Goal: Task Accomplishment & Management: Use online tool/utility

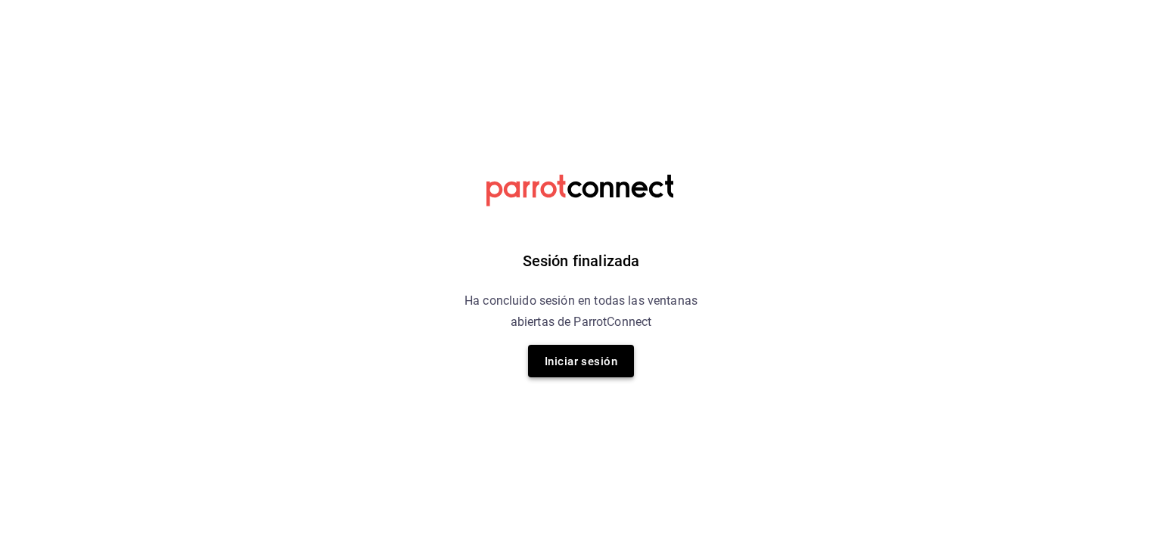
click at [571, 364] on font "Iniciar sesión" at bounding box center [581, 362] width 73 height 14
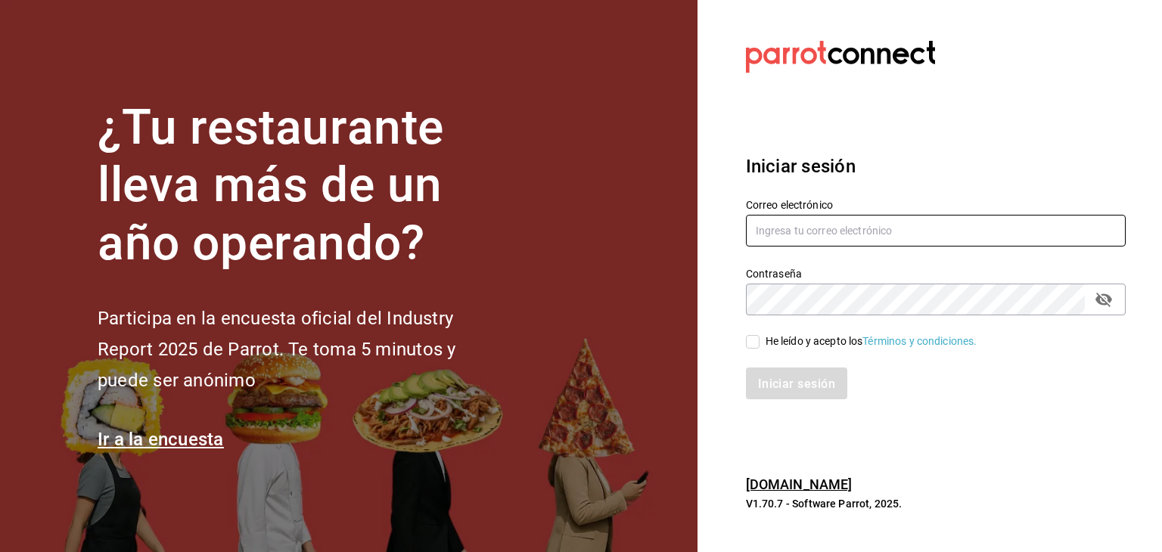
click at [800, 234] on input "text" at bounding box center [936, 231] width 380 height 32
type input "[EMAIL_ADDRESS][PERSON_NAME][DOMAIN_NAME]"
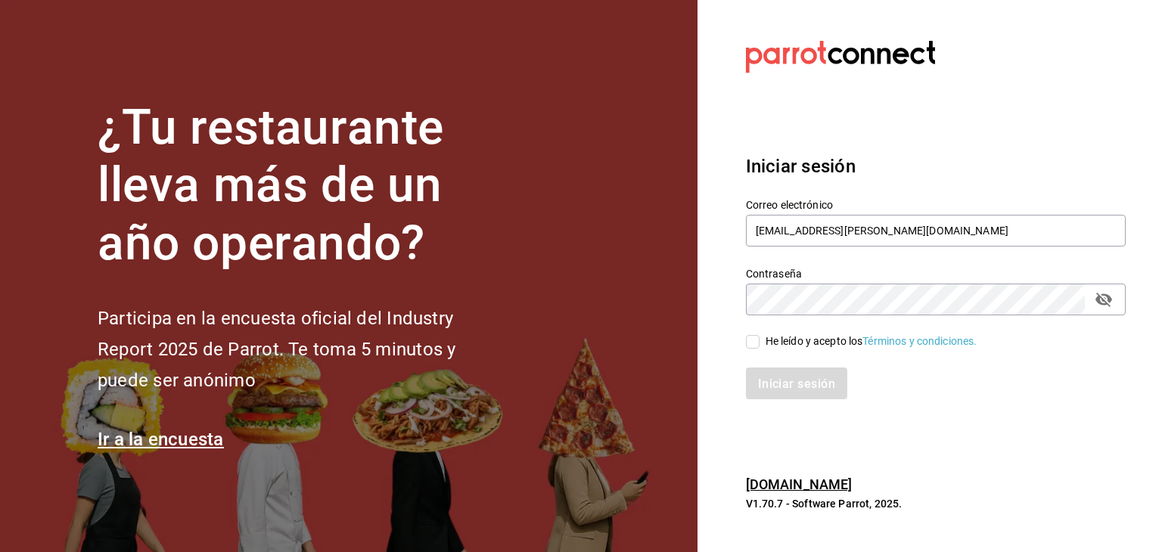
click at [752, 341] on input "He leído y acepto los Términos y condiciones." at bounding box center [753, 342] width 14 height 14
checkbox input "true"
click at [781, 388] on font "Iniciar sesión" at bounding box center [797, 384] width 77 height 14
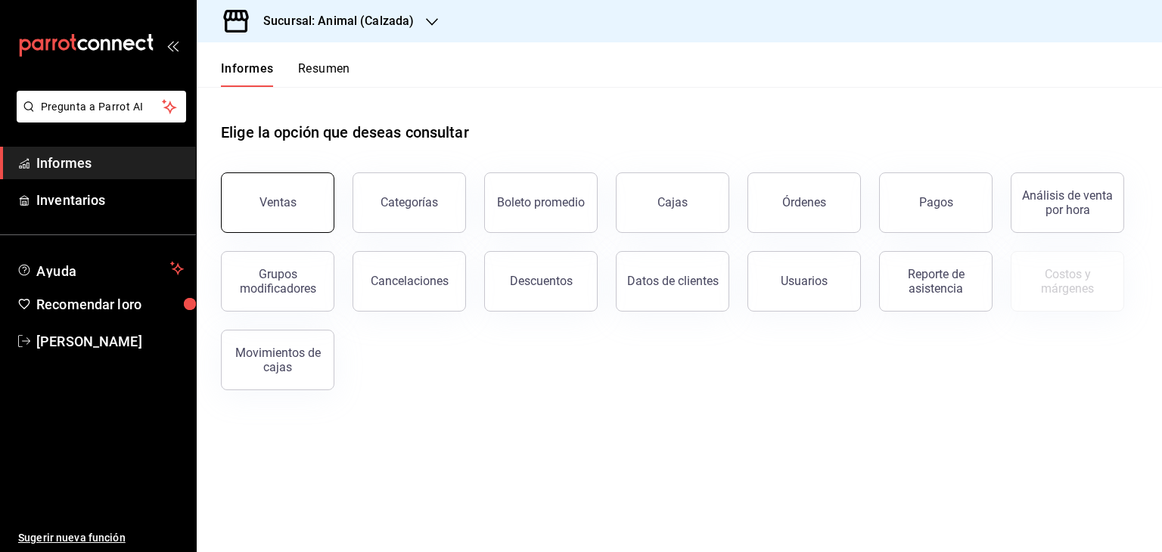
click at [253, 191] on button "Ventas" at bounding box center [277, 202] width 113 height 61
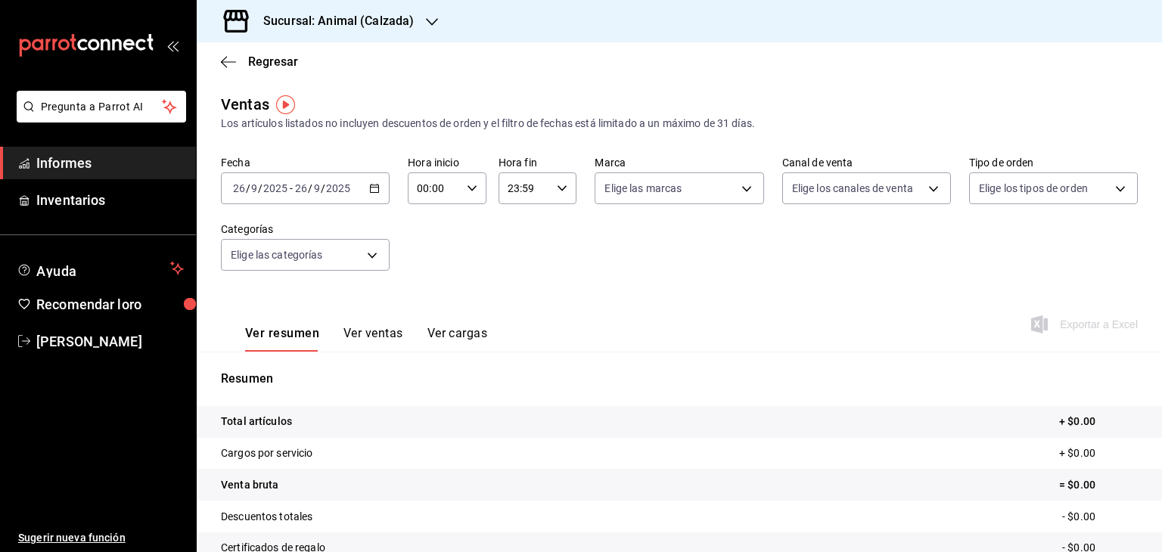
click at [430, 20] on icon "button" at bounding box center [432, 22] width 12 height 12
click at [330, 97] on div "Mochomos (Metepec)" at bounding box center [310, 100] width 203 height 16
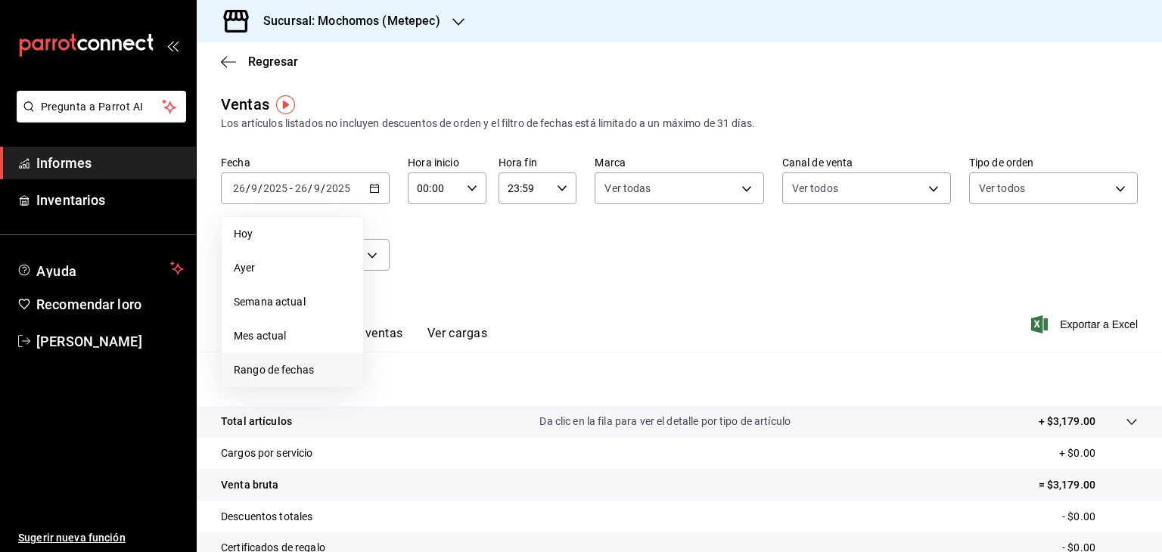
click at [298, 365] on span "Rango de fechas" at bounding box center [292, 370] width 117 height 16
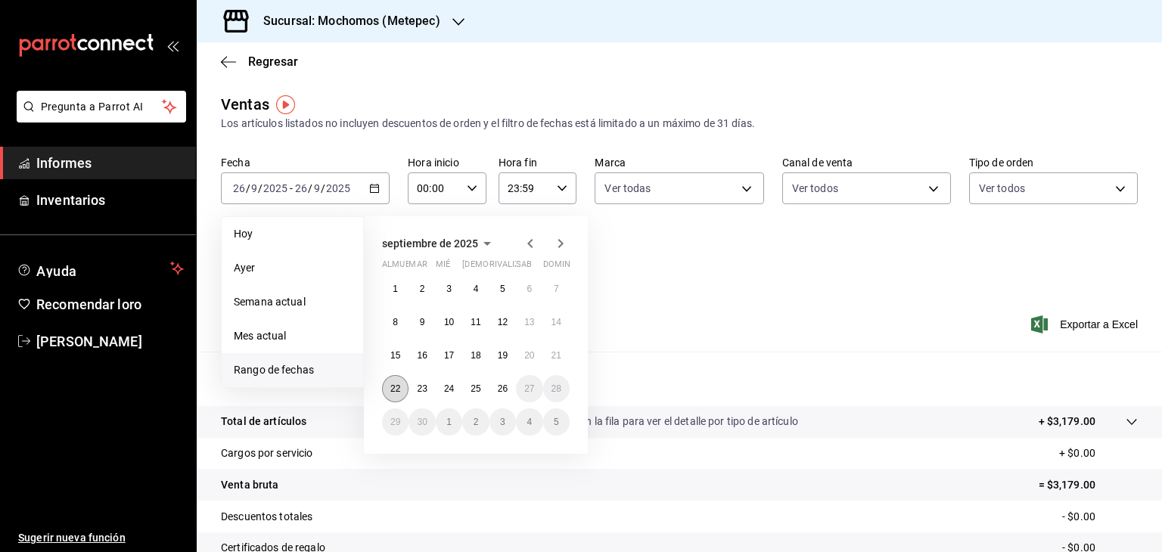
click at [387, 387] on button "22" at bounding box center [395, 388] width 26 height 27
click at [508, 393] on button "26" at bounding box center [502, 388] width 26 height 27
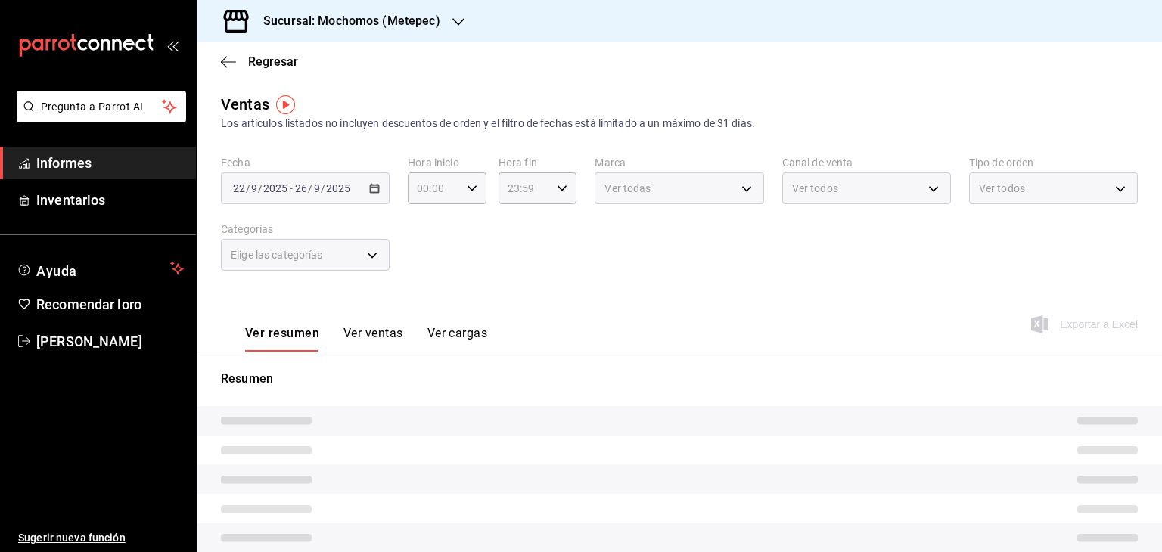
click at [375, 258] on div "Elige las categorías" at bounding box center [305, 255] width 169 height 32
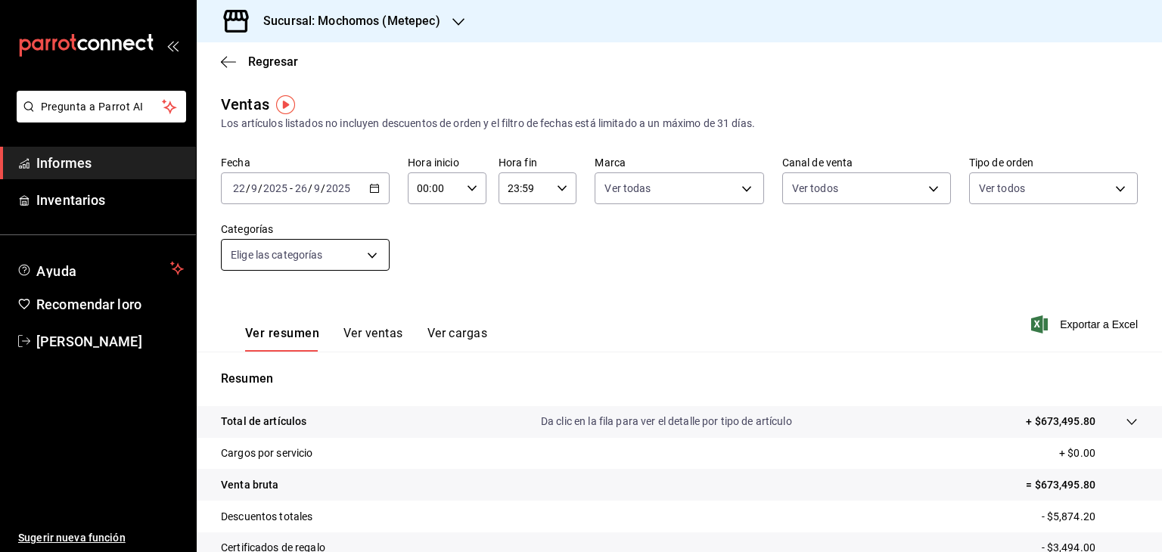
click at [374, 249] on body "Pregunta a Parrot AI Informes Inventarios Ayuda Recomendar loro Cristian Mercad…" at bounding box center [581, 276] width 1162 height 552
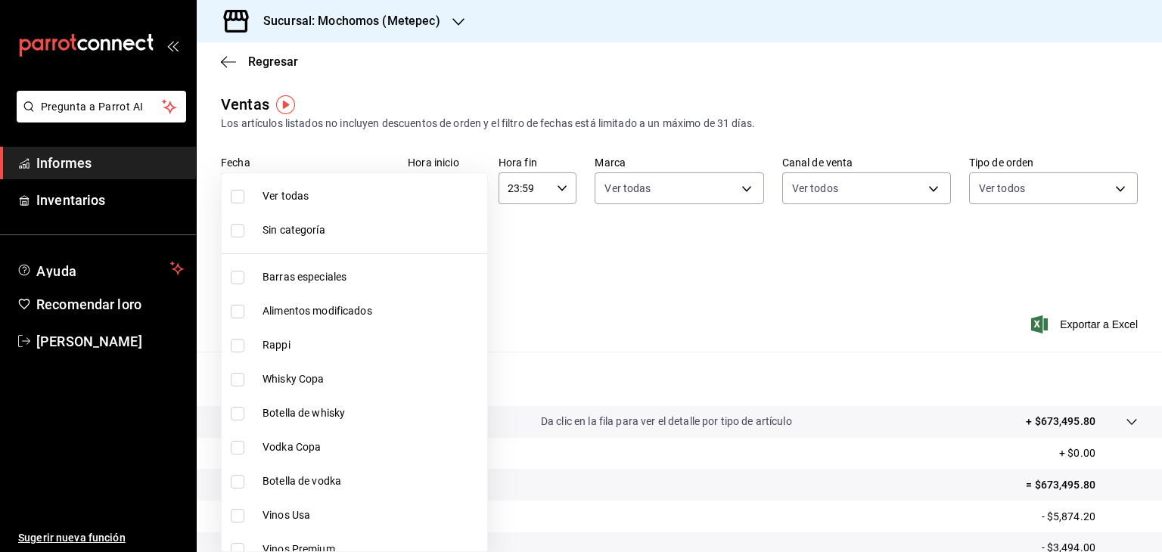
click at [306, 203] on span "Ver todas" at bounding box center [371, 196] width 219 height 16
type input "c9cbc288-c827-488d-81f5-370afefb1912,46081463-7037-4dd2-a9ab-e56ff6a8fa7c,bf958…"
checkbox input "true"
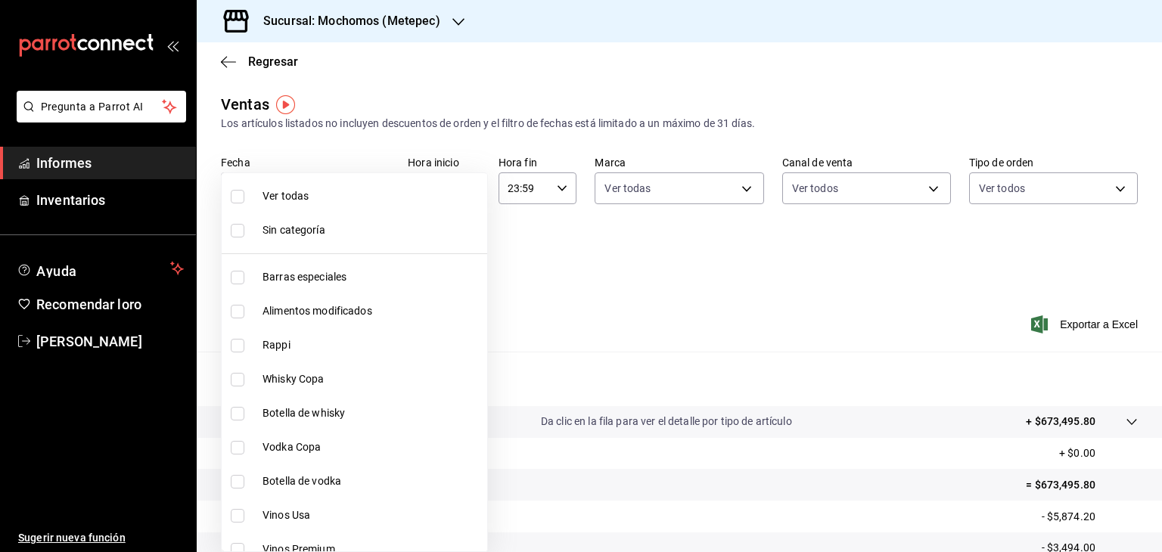
checkbox input "true"
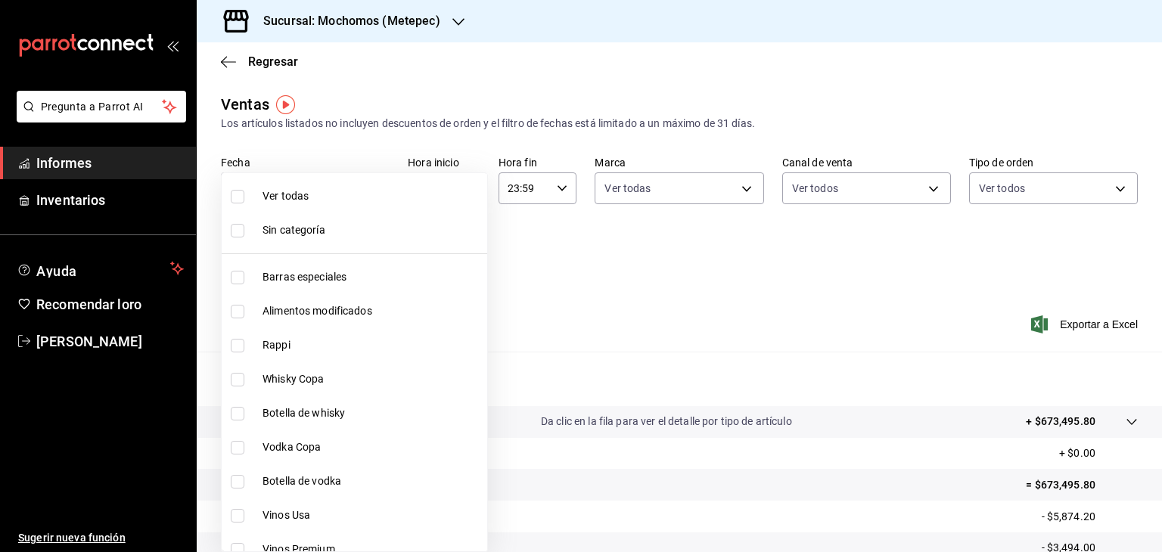
checkbox input "true"
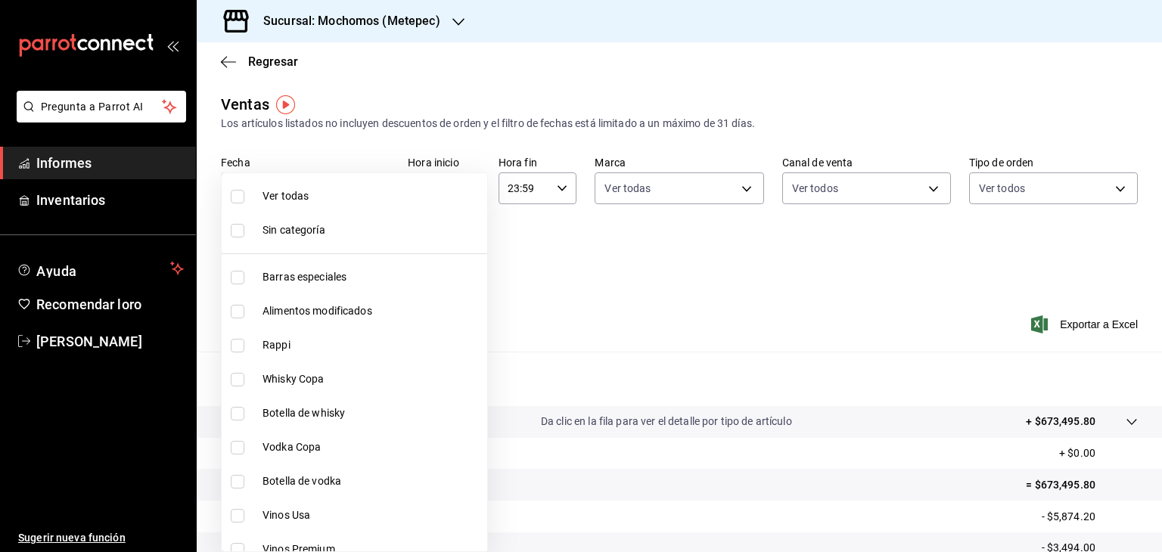
checkbox input "true"
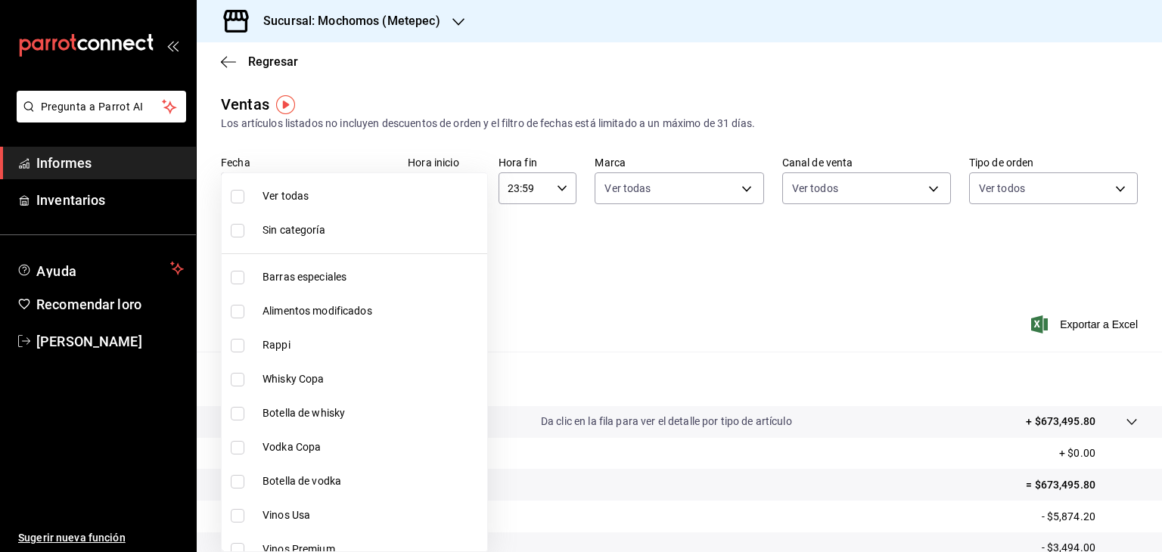
checkbox input "true"
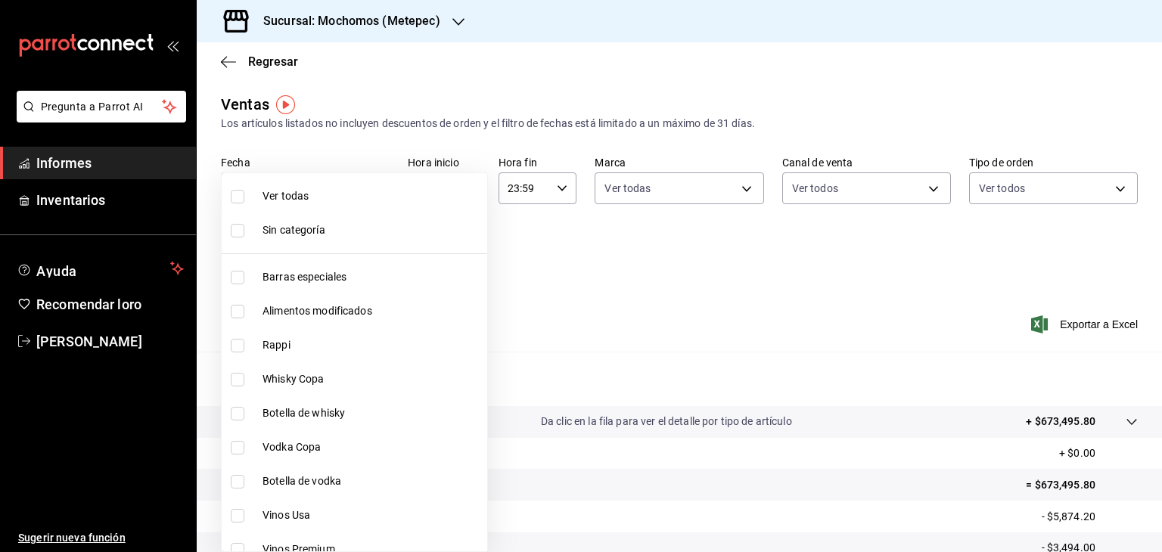
checkbox input "true"
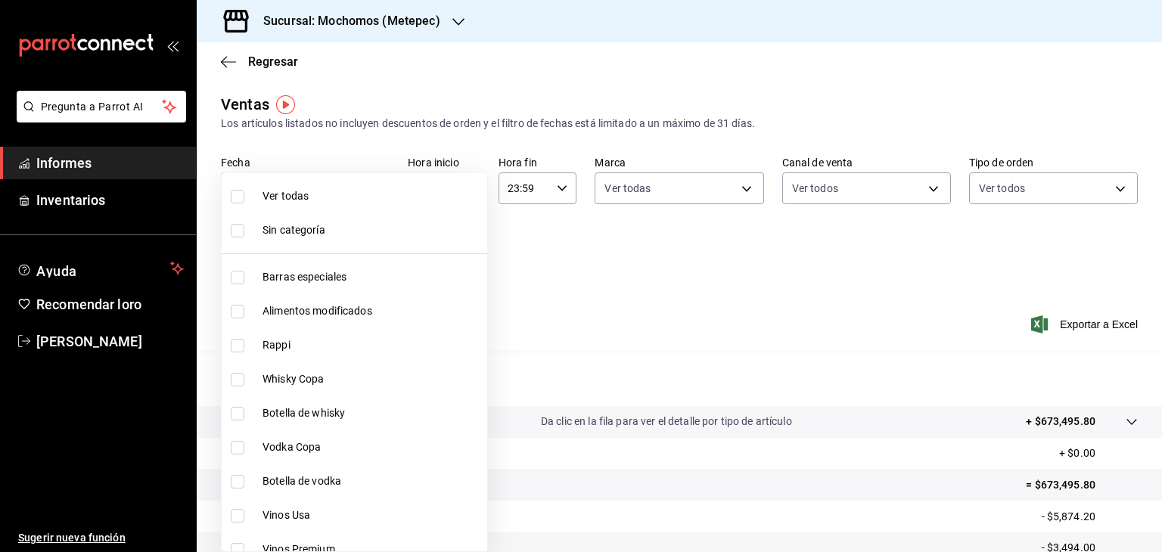
checkbox input "true"
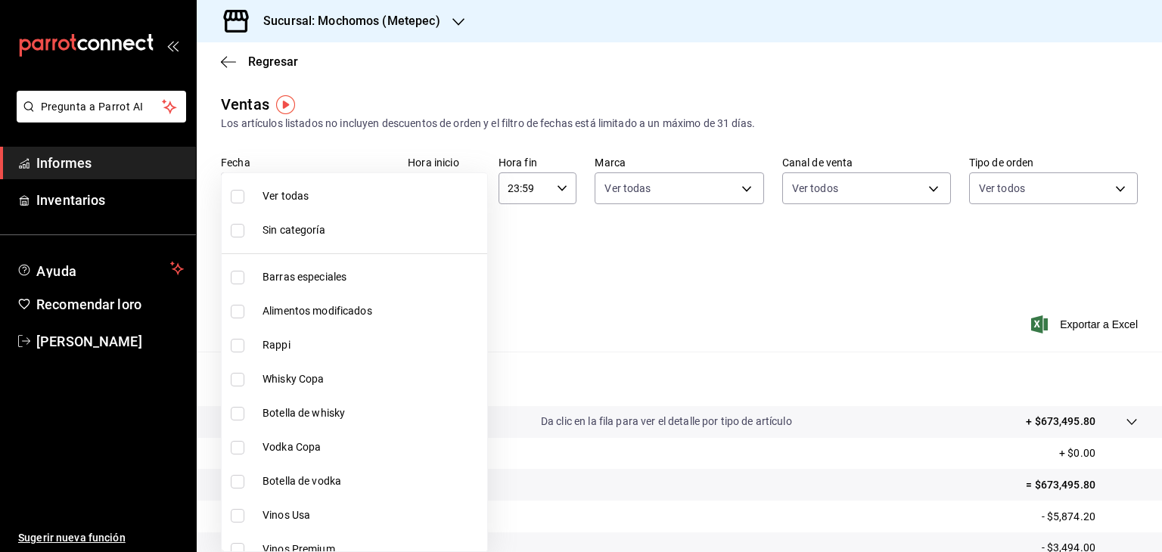
checkbox input "true"
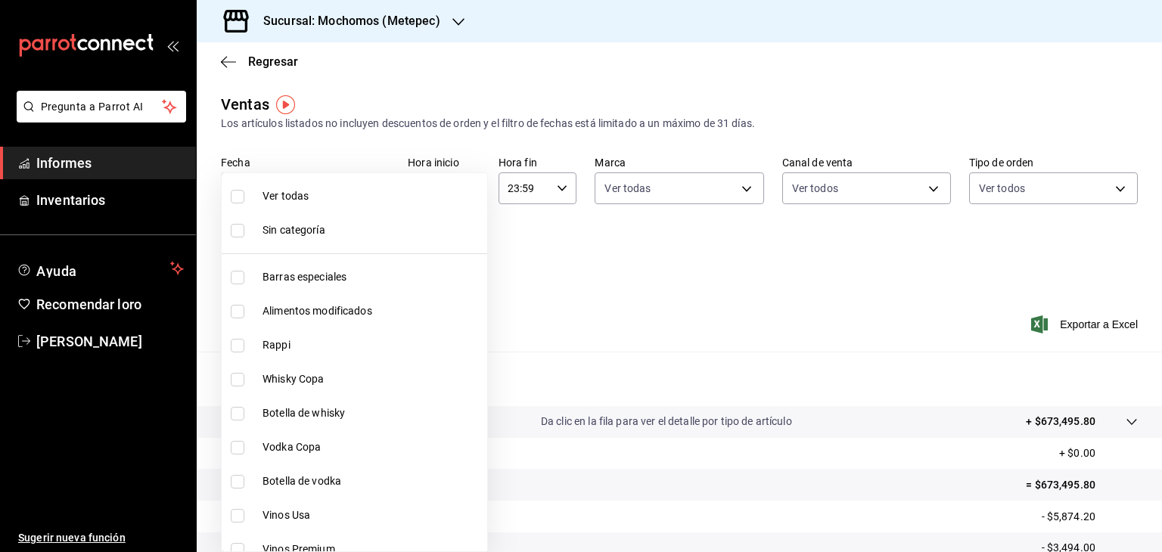
checkbox input "true"
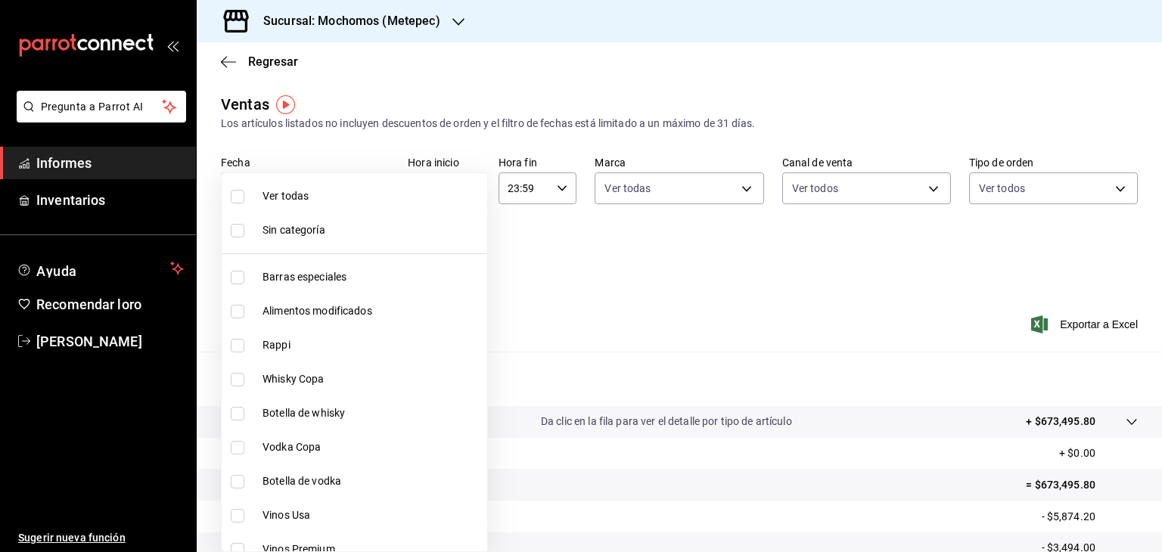
checkbox input "true"
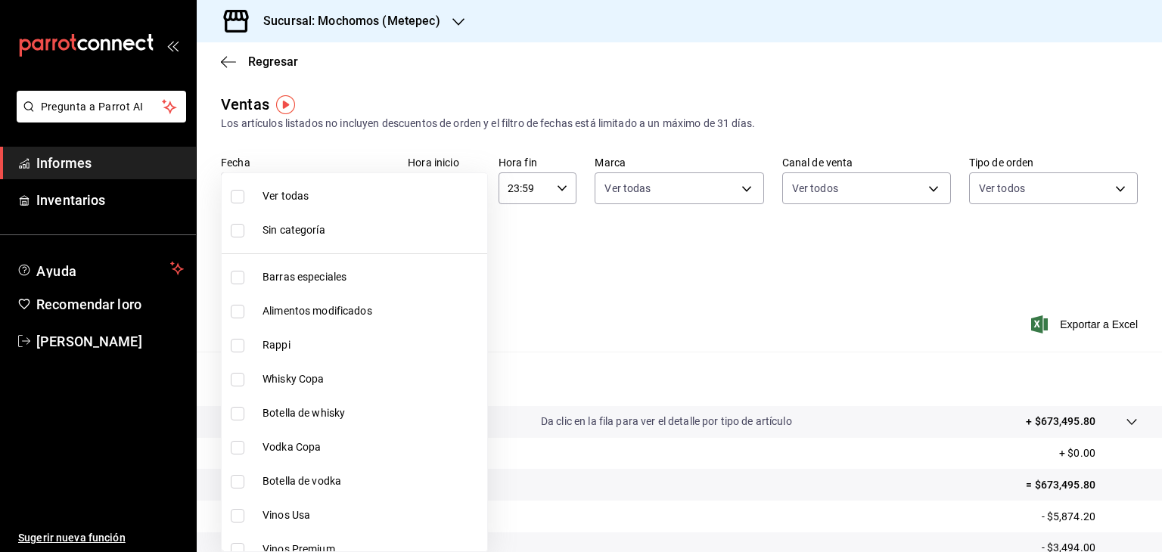
checkbox input "true"
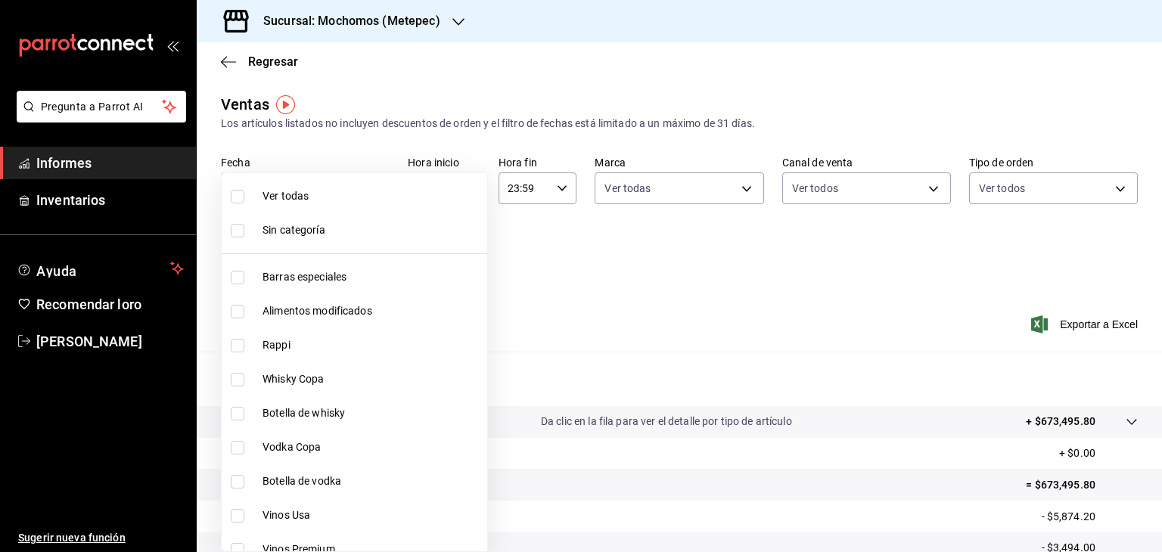
checkbox input "true"
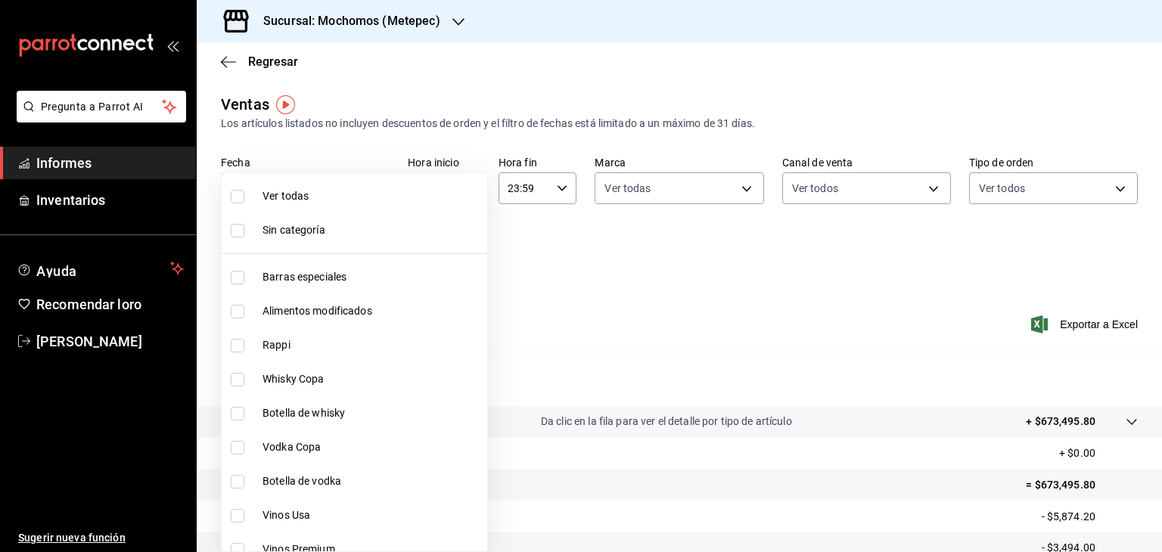
checkbox input "true"
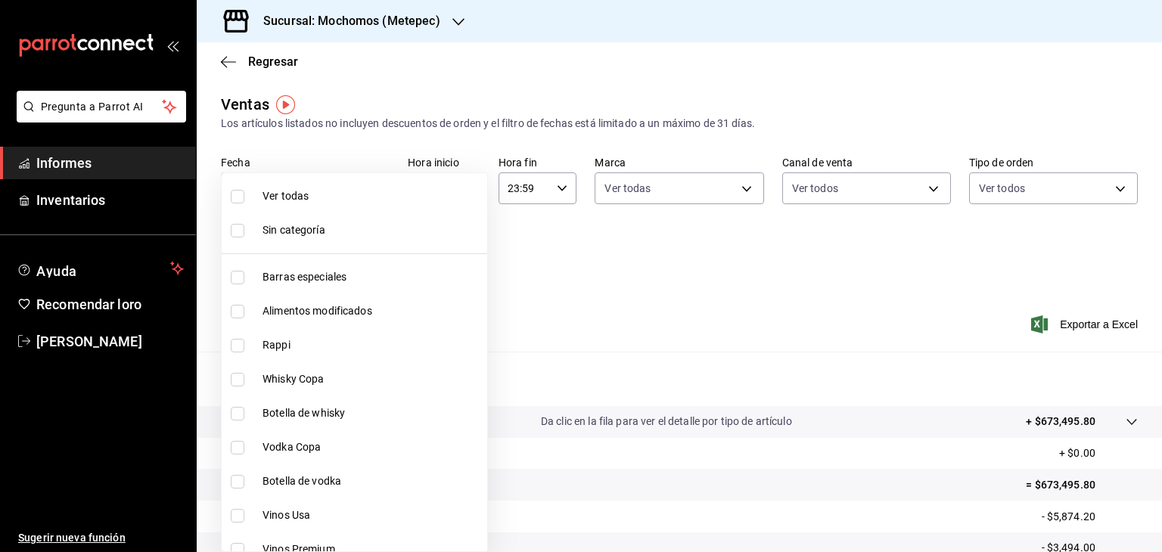
checkbox input "true"
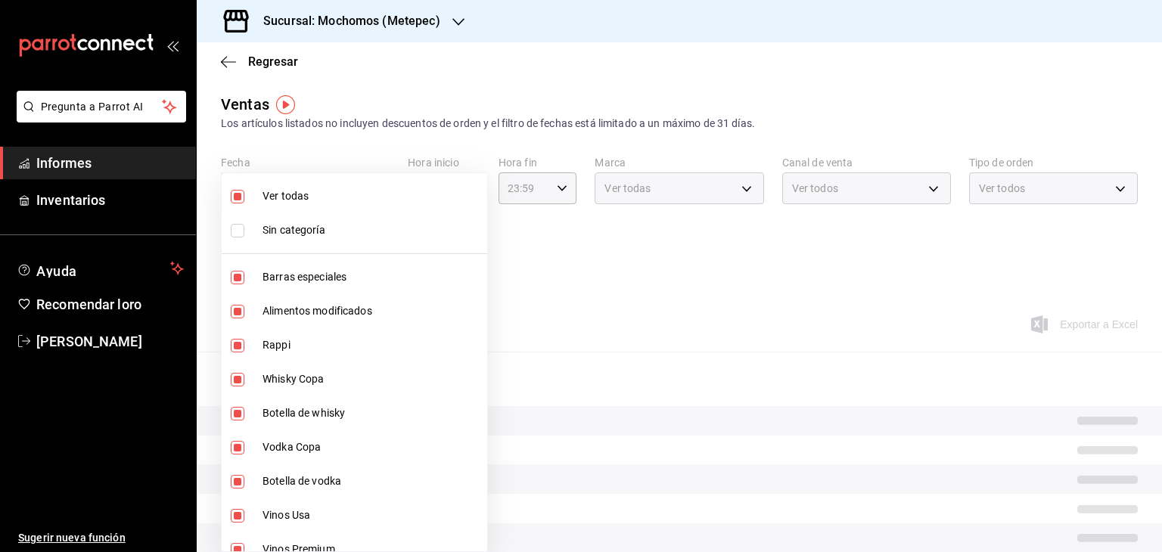
click at [763, 284] on div at bounding box center [581, 276] width 1162 height 552
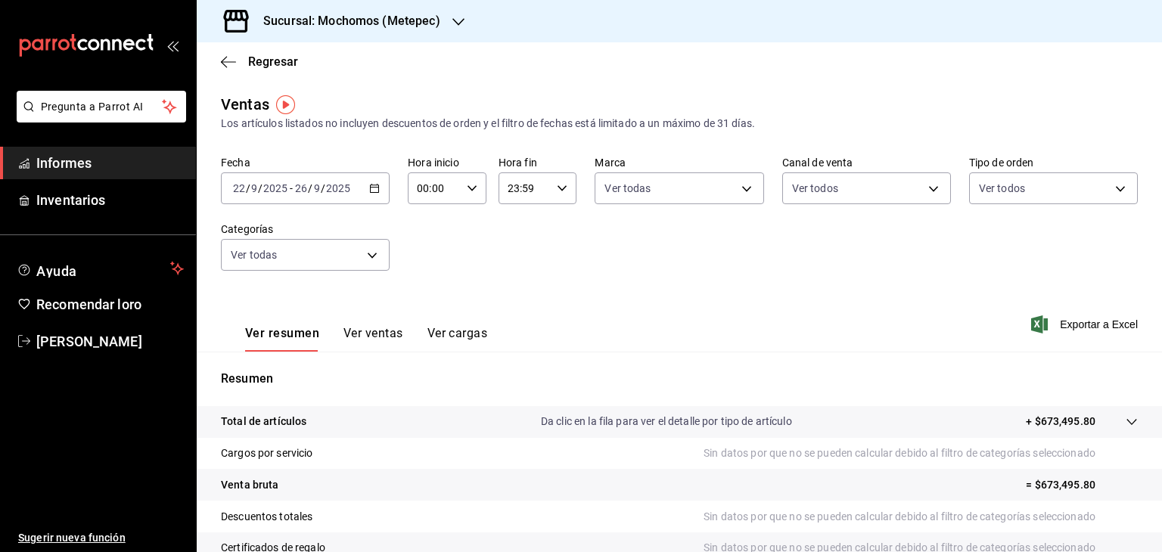
click at [383, 188] on div "2025-09-22 22 / 9 / 2025 - 2025-09-26 26 / 9 / 2025" at bounding box center [305, 188] width 169 height 32
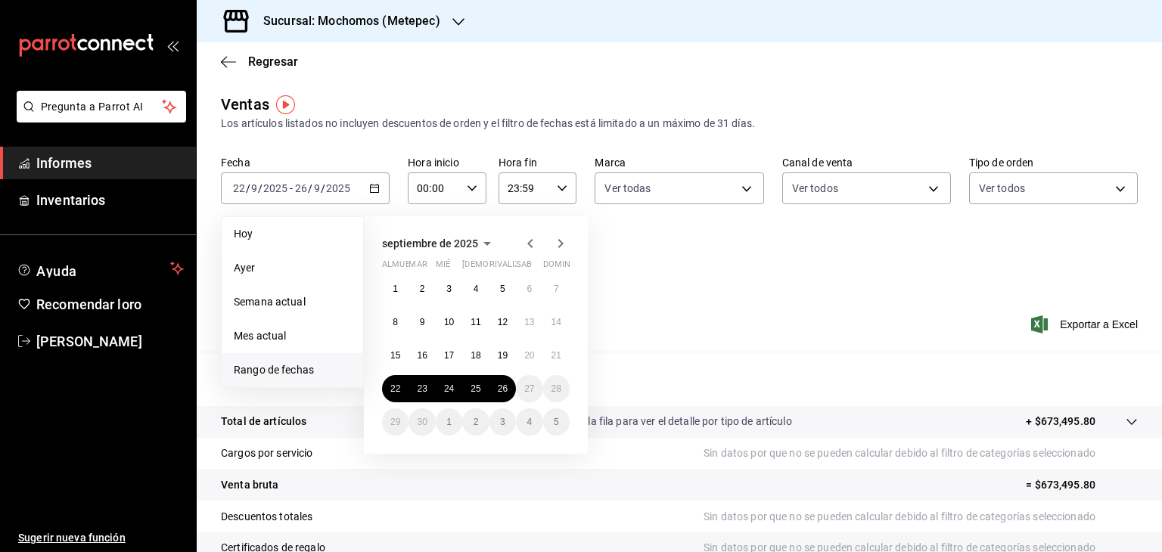
click at [658, 337] on div "Ver resumen Ver ventas Ver cargas Exportar a Excel" at bounding box center [679, 320] width 965 height 63
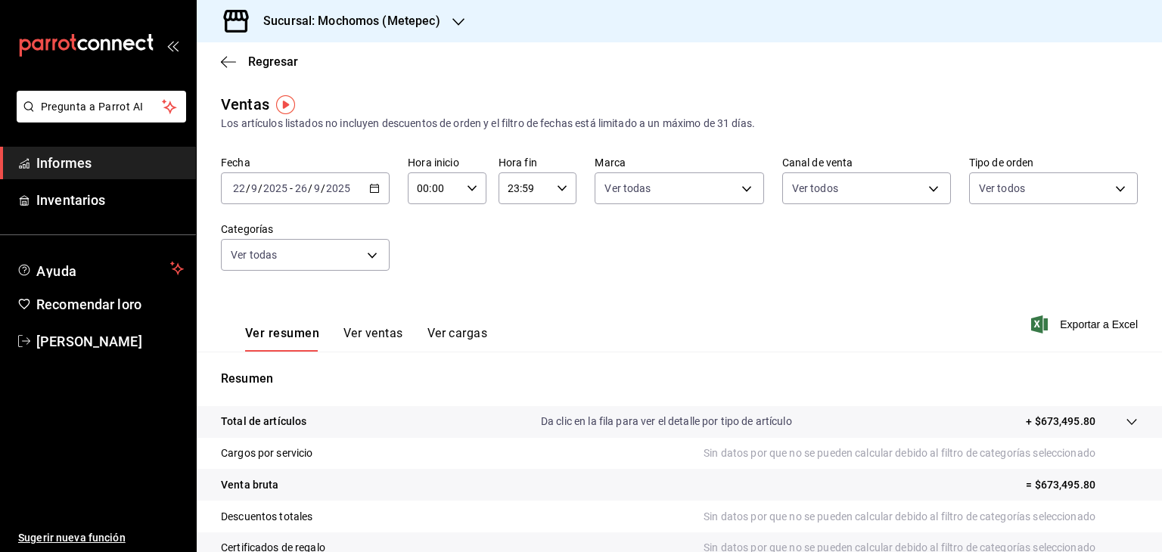
click at [480, 182] on div "00:00 Hora inicio" at bounding box center [447, 188] width 79 height 32
click at [424, 283] on font "05" at bounding box center [425, 282] width 12 height 12
type input "05:00"
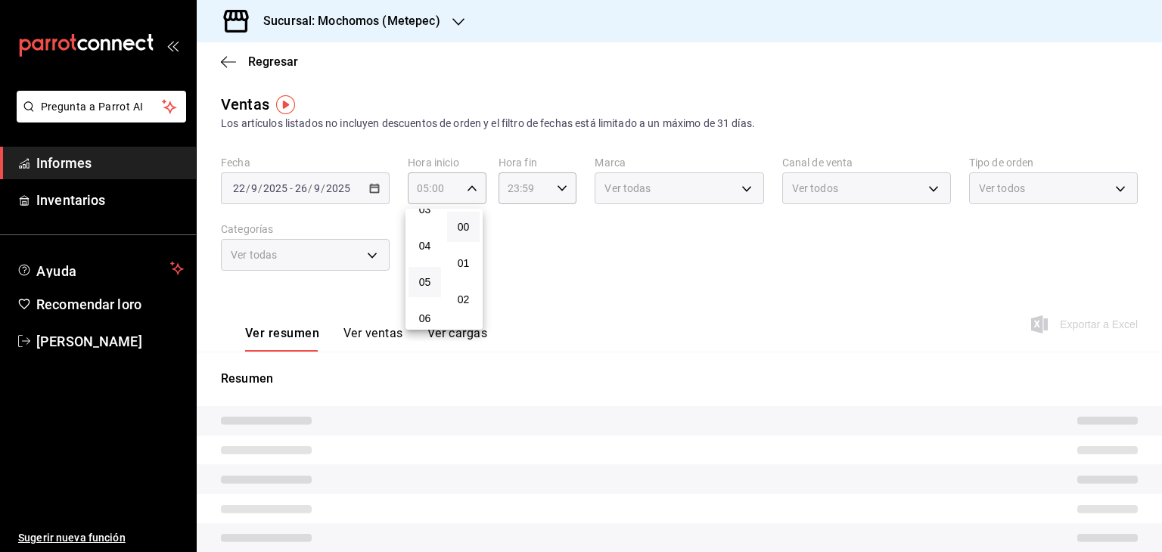
click at [555, 188] on div at bounding box center [581, 276] width 1162 height 552
click at [557, 188] on icon "button" at bounding box center [562, 188] width 11 height 11
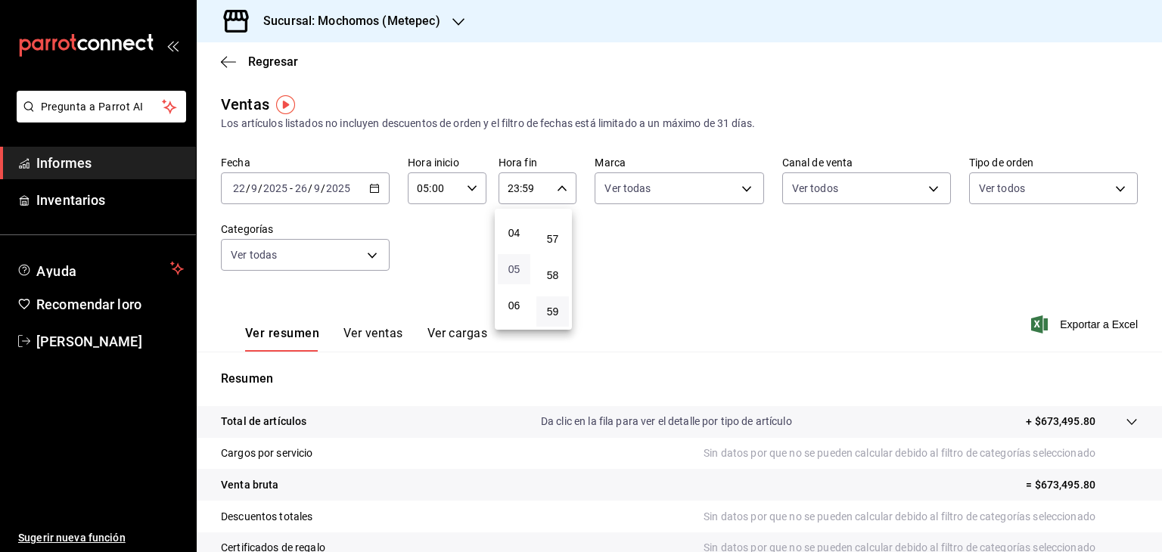
click at [520, 275] on span "05" at bounding box center [514, 269] width 14 height 12
click at [558, 225] on span "00" at bounding box center [552, 227] width 14 height 12
type input "05:00"
click at [723, 191] on div at bounding box center [581, 276] width 1162 height 552
click at [723, 191] on body "Pregunta a Parrot AI Informes Inventarios Ayuda Recomendar loro Cristian Mercad…" at bounding box center [581, 276] width 1162 height 552
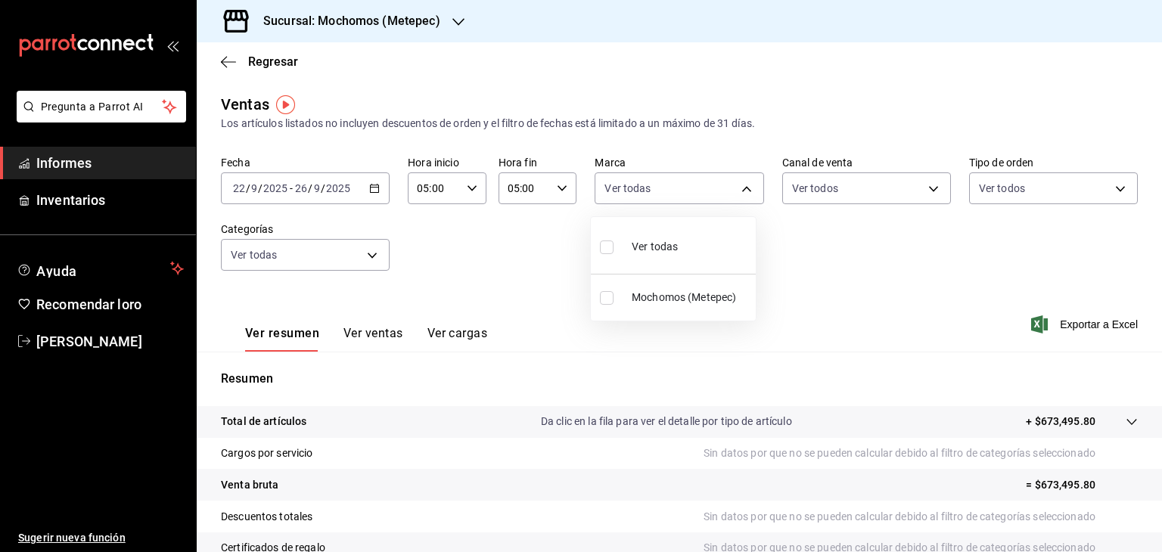
click at [705, 232] on li "Ver todas" at bounding box center [673, 245] width 165 height 45
type input "2365f74e-aa6b-4392-bdf2-72765591bddf"
checkbox input "true"
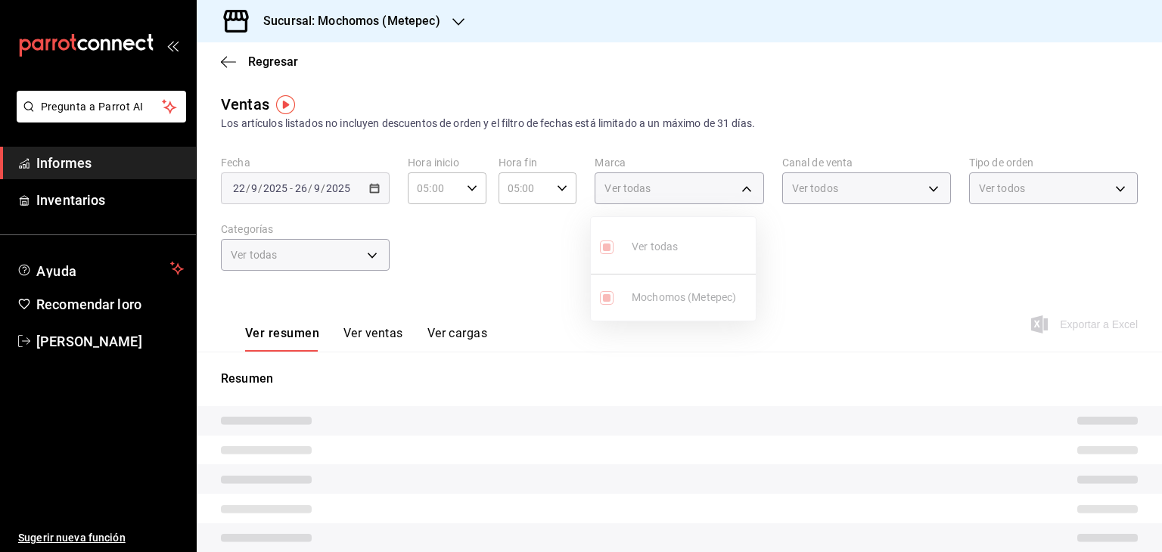
click at [844, 198] on div at bounding box center [581, 276] width 1162 height 552
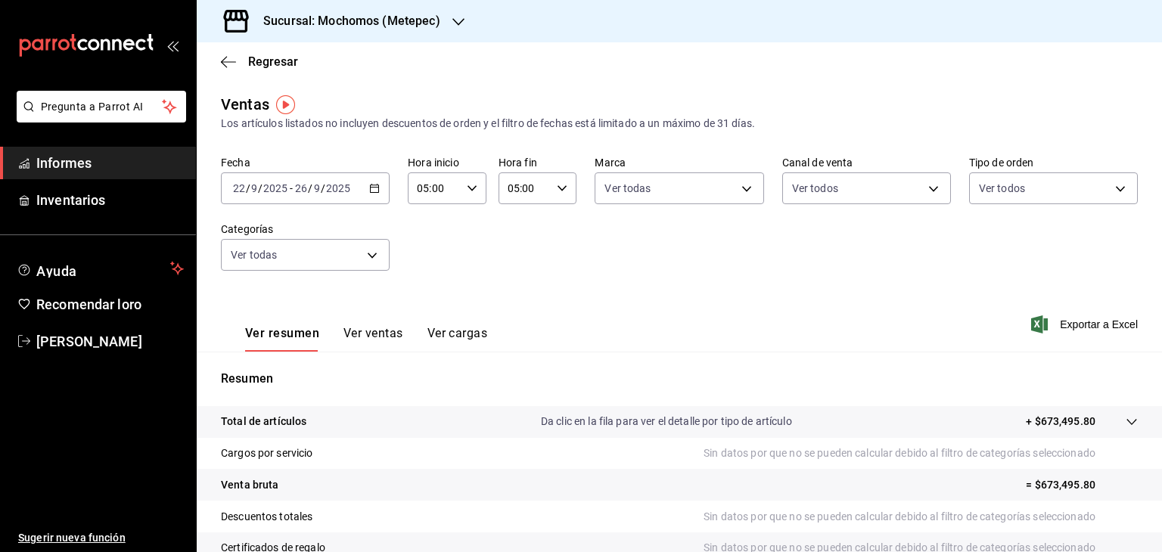
click at [844, 198] on body "Pregunta a Parrot AI Informes Inventarios Ayuda Recomendar loro Cristian Mercad…" at bounding box center [581, 276] width 1162 height 552
click at [850, 253] on span "Ver todos" at bounding box center [839, 247] width 46 height 16
type input "PARROT,UBER_EATS,RAPPI,DIDI_FOOD,ONLINE"
checkbox input "true"
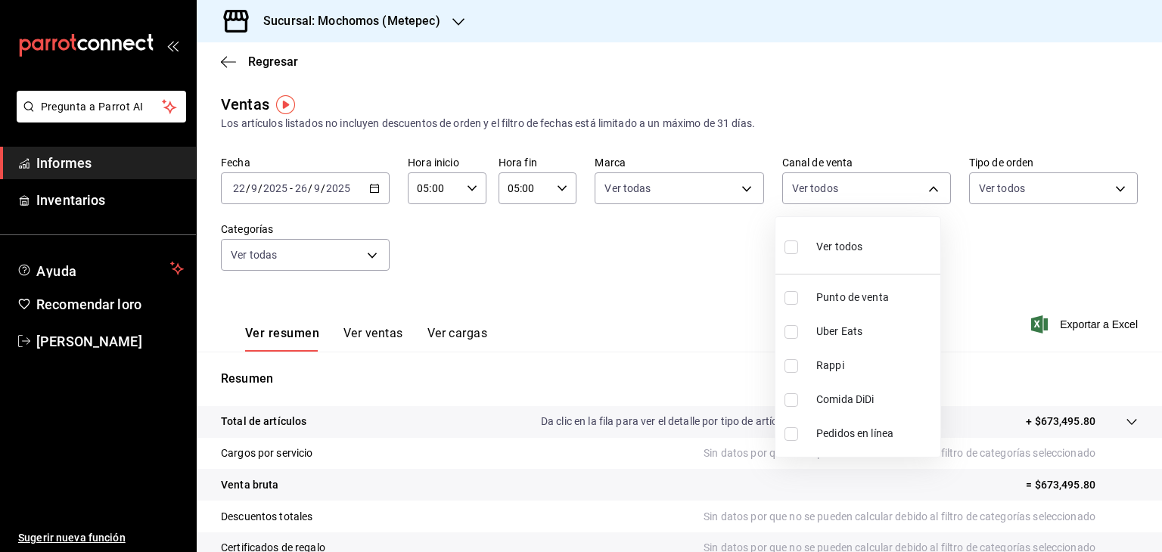
checkbox input "true"
click at [1010, 197] on div at bounding box center [581, 276] width 1162 height 552
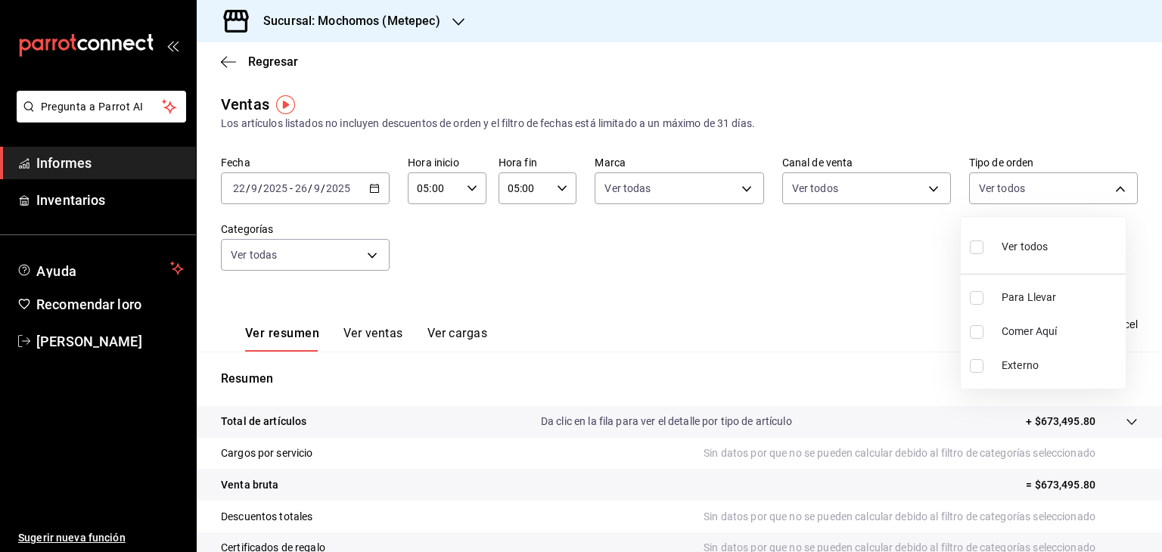
click at [1010, 197] on body "Pregunta a Parrot AI Informes Inventarios Ayuda Recomendar loro Cristian Mercad…" at bounding box center [581, 276] width 1162 height 552
click at [1012, 244] on font "Ver todos" at bounding box center [1025, 247] width 46 height 12
type input "3a236ed8-2e24-47ca-8e59-ead494492482,da8509e8-5fca-4f62-958e-973104937870,EXTER…"
checkbox input "true"
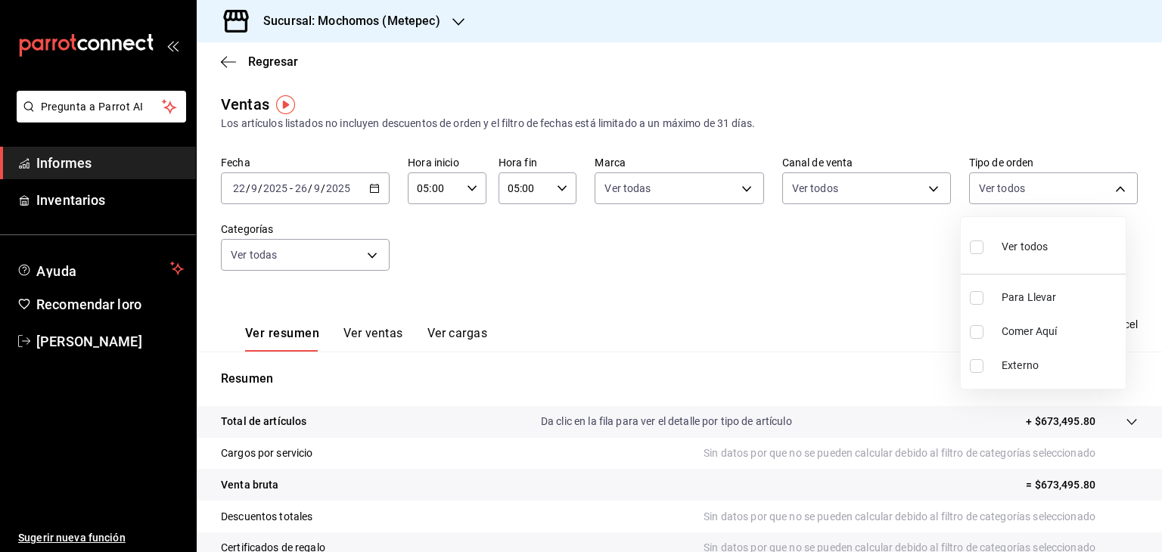
checkbox input "true"
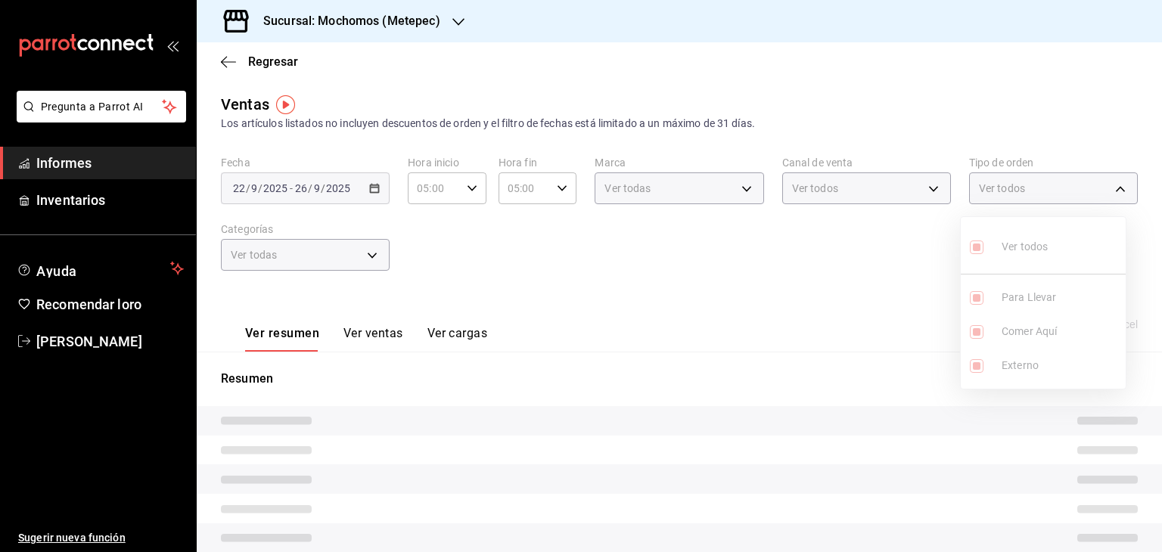
click at [334, 258] on div at bounding box center [581, 276] width 1162 height 552
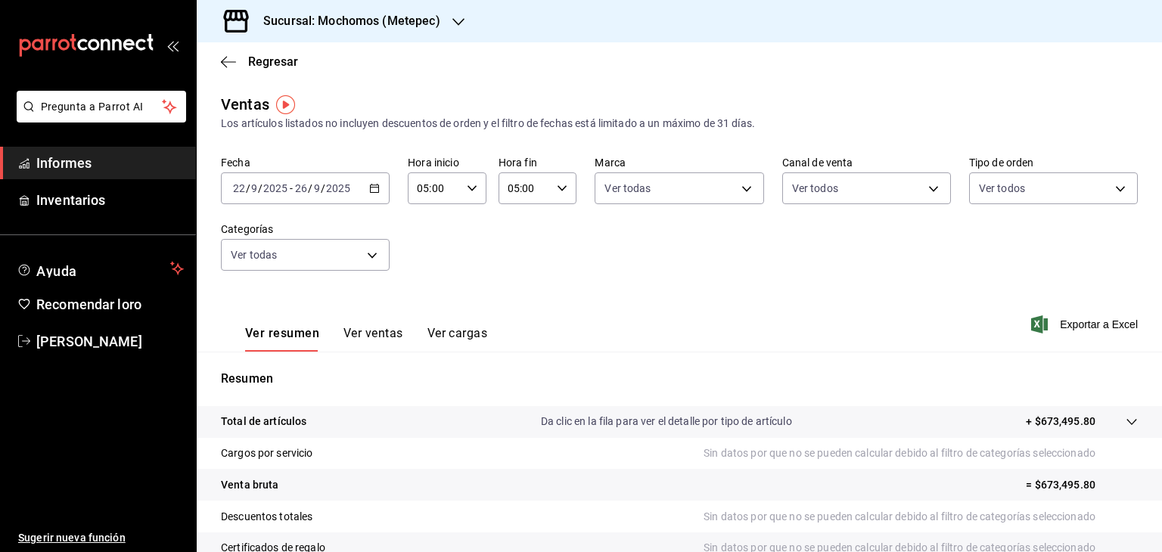
click at [334, 258] on body "Pregunta a Parrot AI Informes Inventarios Ayuda Recomendar loro Cristian Mercad…" at bounding box center [581, 276] width 1162 height 552
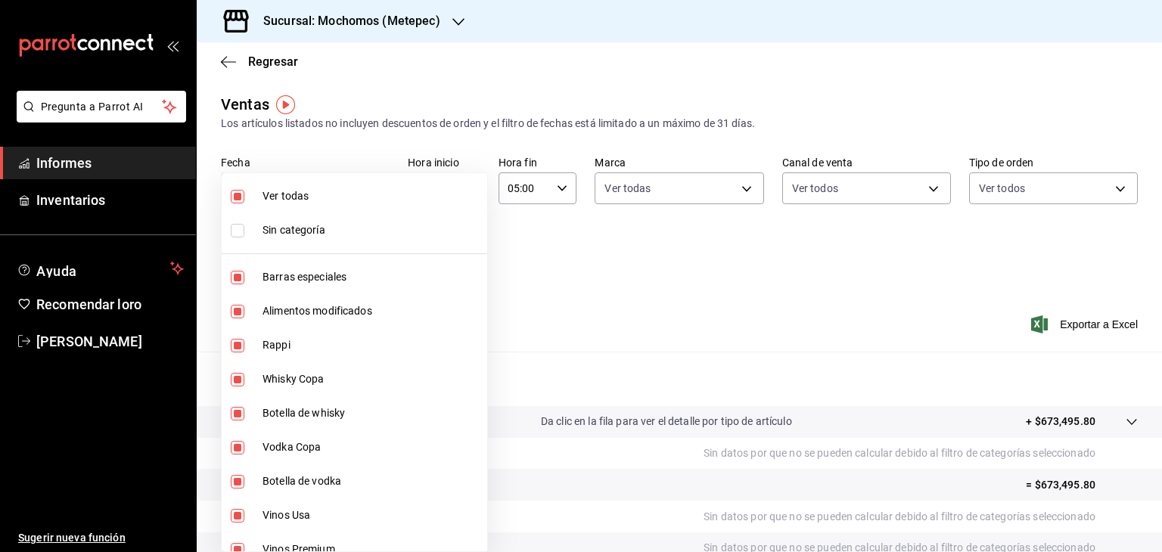
click at [620, 290] on div at bounding box center [581, 276] width 1162 height 552
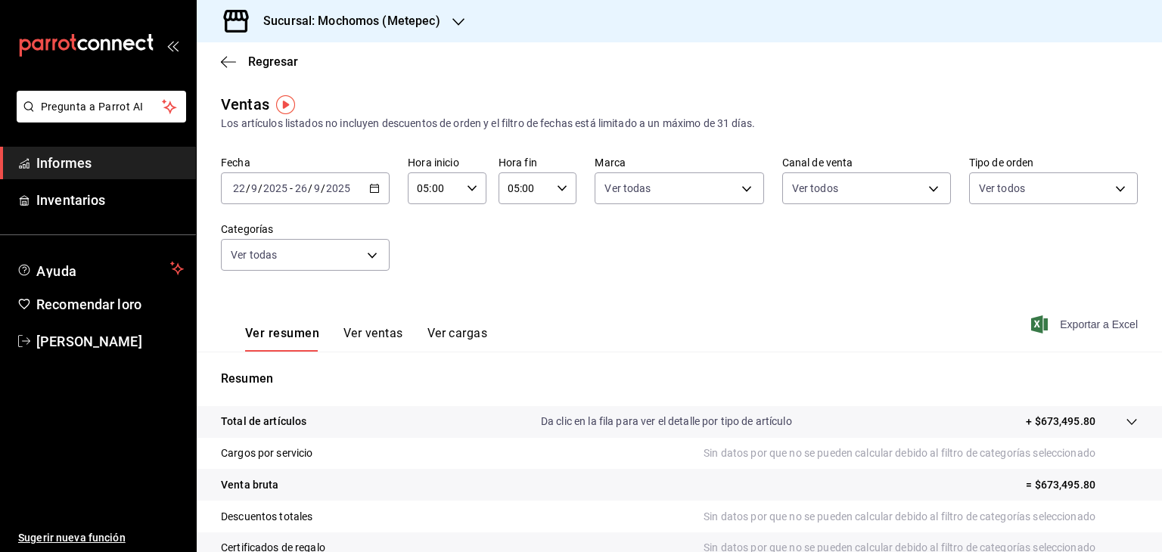
click at [1092, 322] on font "Exportar a Excel" at bounding box center [1099, 324] width 78 height 12
click at [127, 164] on span "Informes" at bounding box center [110, 163] width 148 height 20
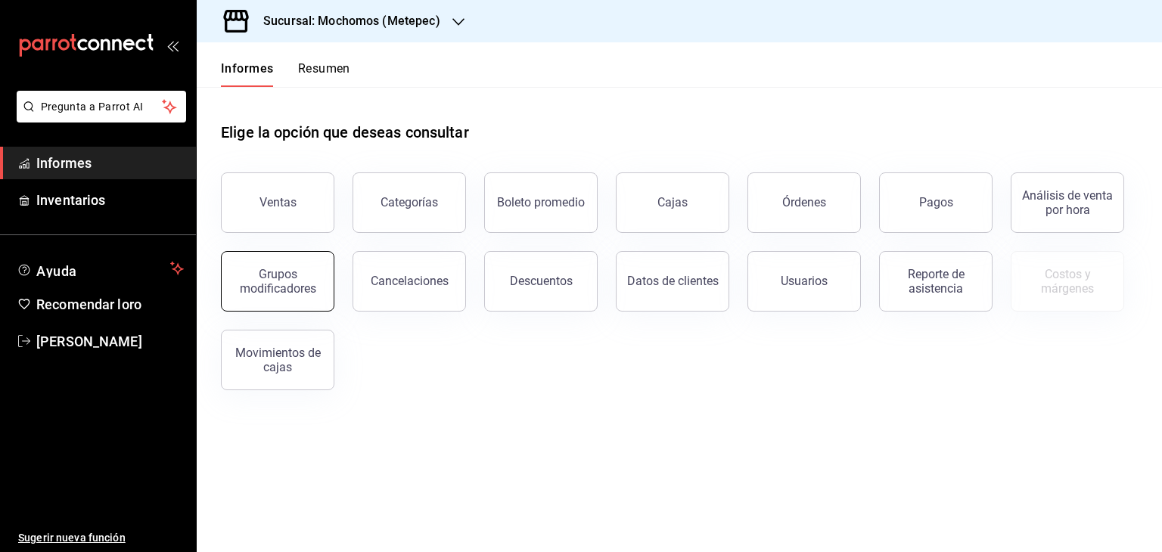
click at [307, 268] on div "Grupos modificadores" at bounding box center [278, 281] width 94 height 29
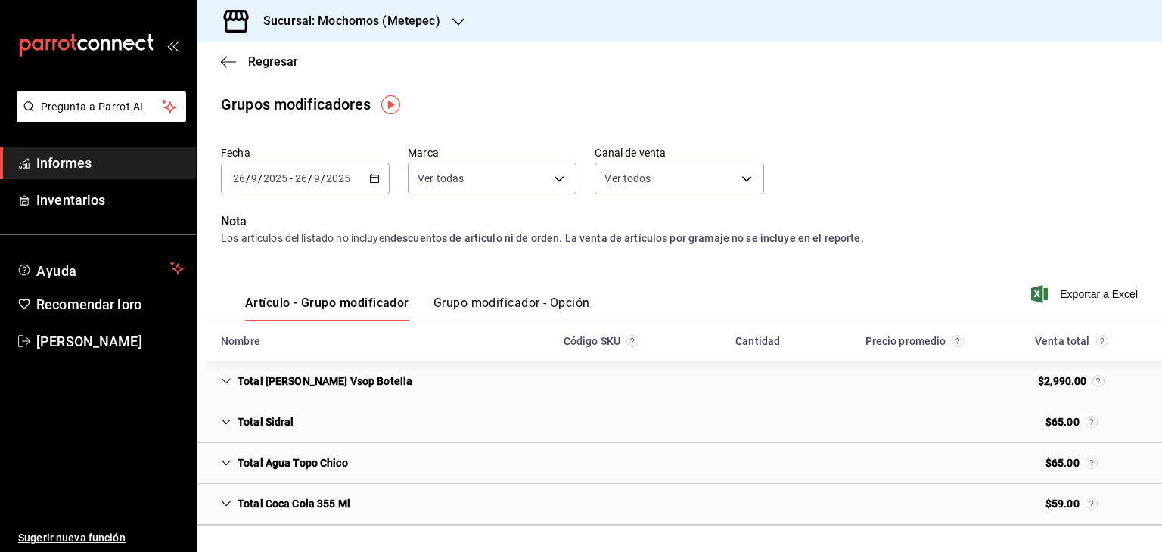
click at [372, 178] on icon "button" at bounding box center [374, 178] width 11 height 11
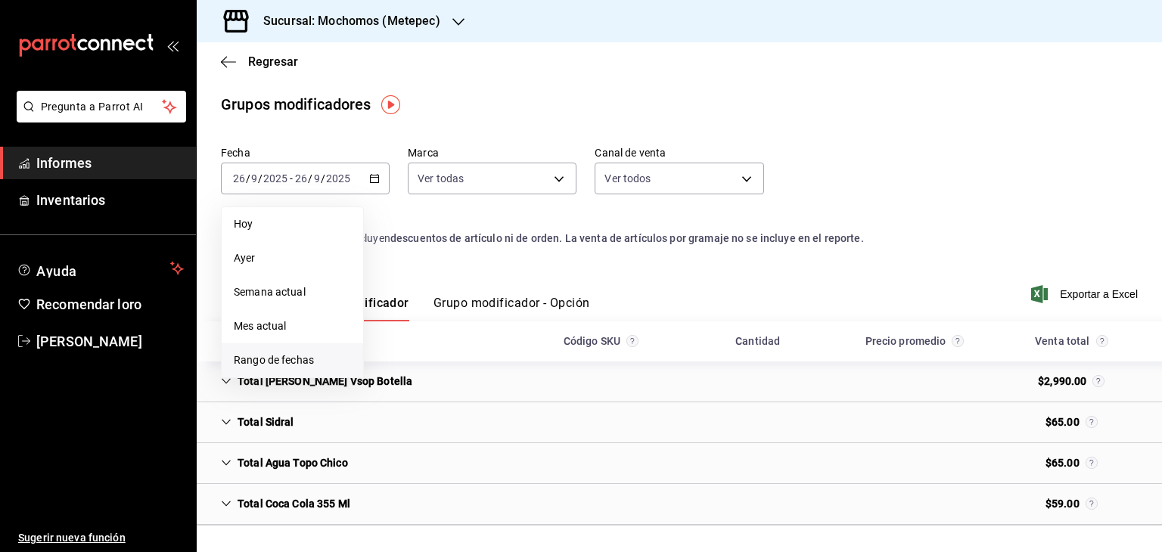
click at [306, 361] on font "Rango de fechas" at bounding box center [274, 360] width 80 height 12
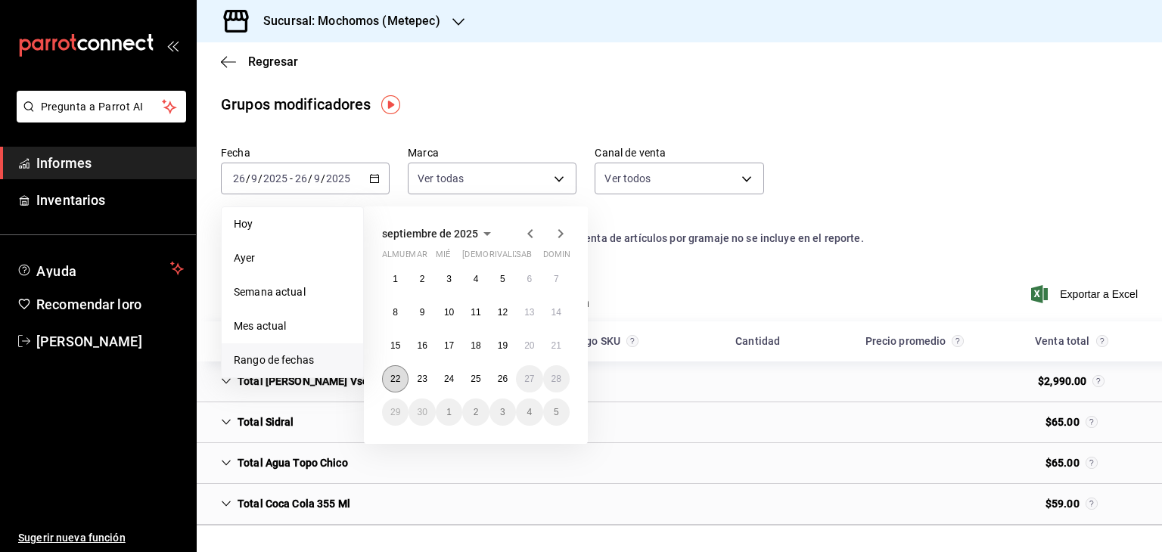
click at [389, 376] on button "22" at bounding box center [395, 378] width 26 height 27
click at [509, 382] on button "26" at bounding box center [502, 378] width 26 height 27
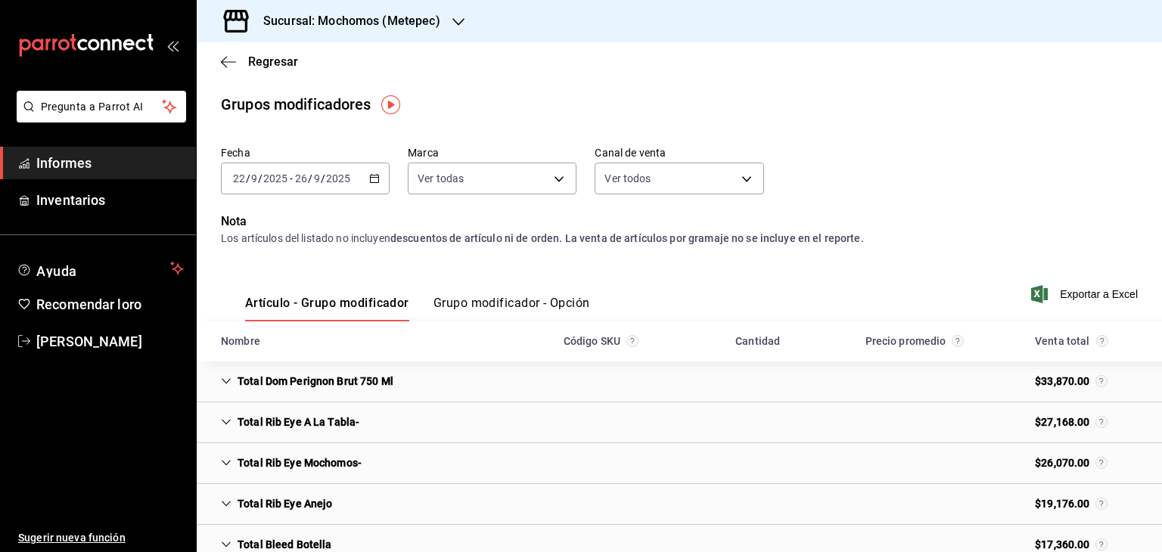
click at [553, 303] on font "Grupo modificador - Opción" at bounding box center [511, 303] width 157 height 14
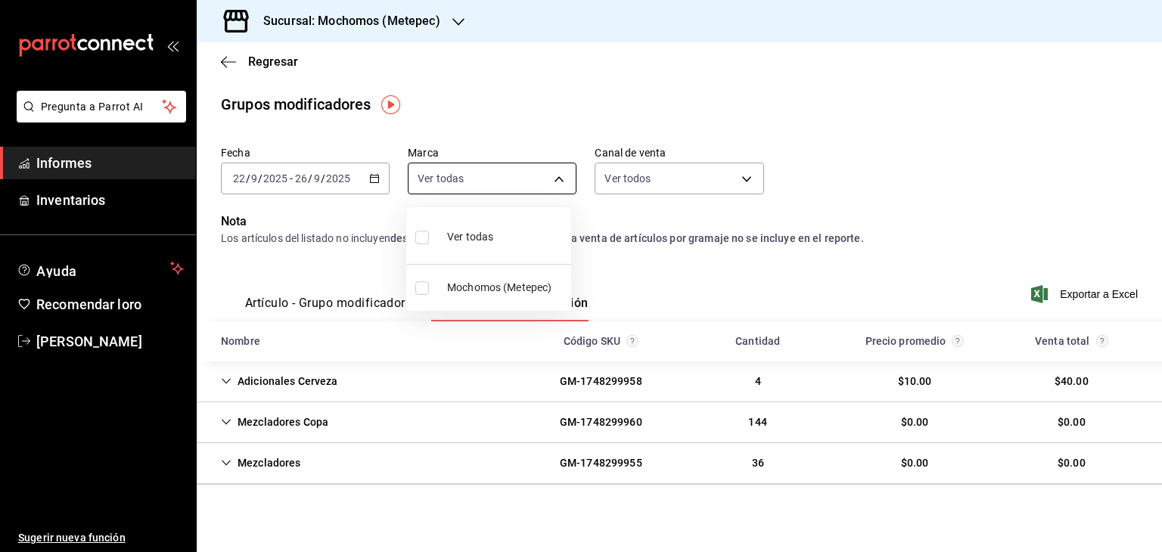
click at [500, 167] on body "Pregunta a Parrot AI Informes Inventarios Ayuda Recomendar loro Cristian Mercad…" at bounding box center [581, 276] width 1162 height 552
click at [493, 231] on li "Ver todas" at bounding box center [488, 235] width 165 height 45
type input "2365f74e-aa6b-4392-bdf2-72765591bddf"
checkbox input "true"
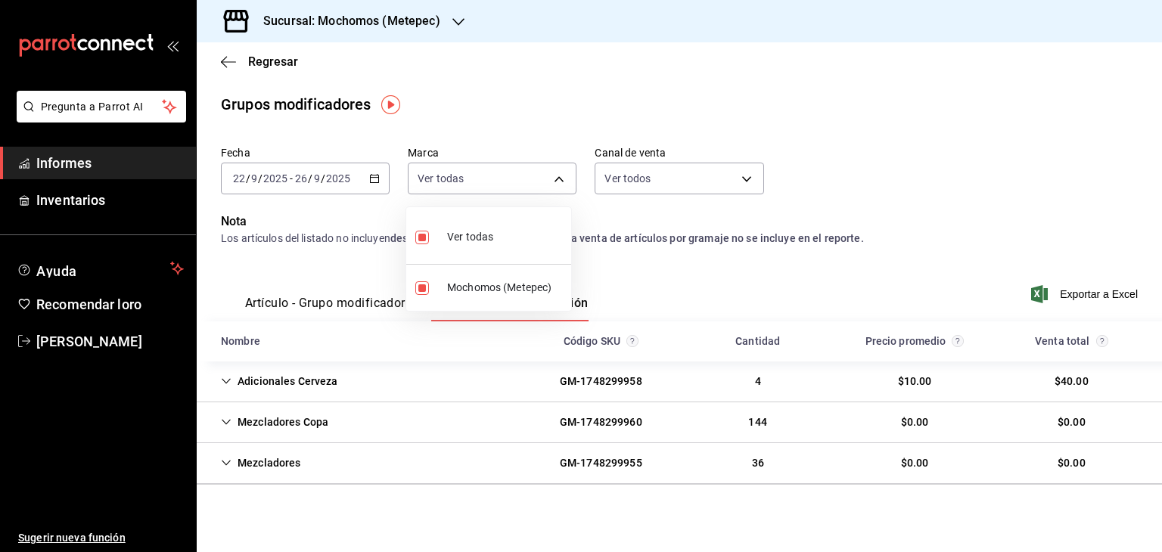
click at [643, 185] on div at bounding box center [581, 276] width 1162 height 552
click at [643, 185] on body "Pregunta a Parrot AI Informes Inventarios Ayuda Recomendar loro Cristian Mercad…" at bounding box center [581, 276] width 1162 height 552
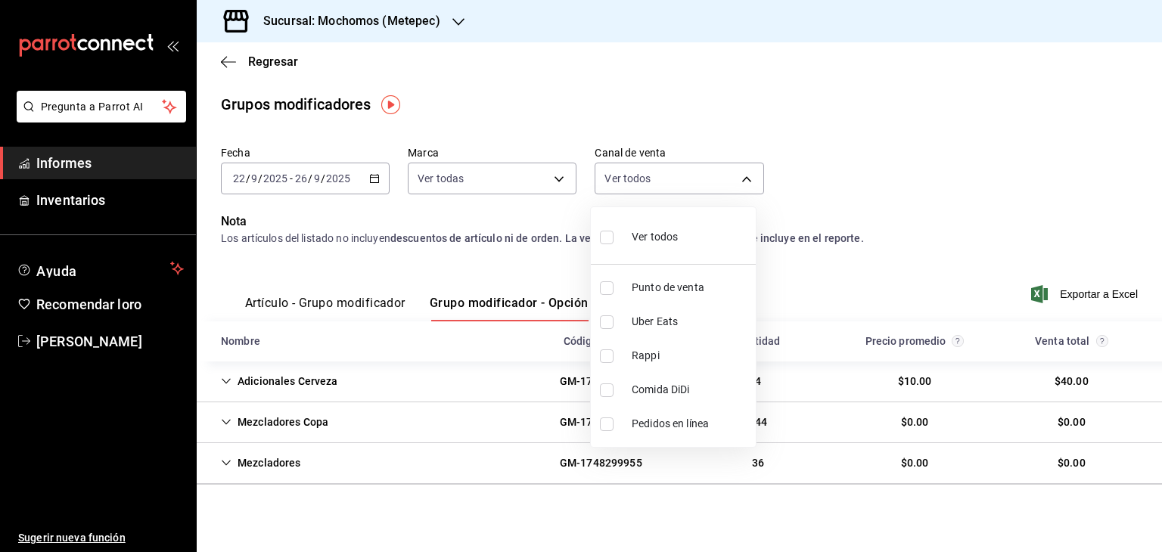
drag, startPoint x: 643, startPoint y: 185, endPoint x: 642, endPoint y: 228, distance: 43.1
click at [645, 235] on font "Ver todos" at bounding box center [655, 237] width 46 height 12
type input "PARROT,UBER_EATS,RAPPI,DIDI_FOOD,ONLINE"
checkbox input "true"
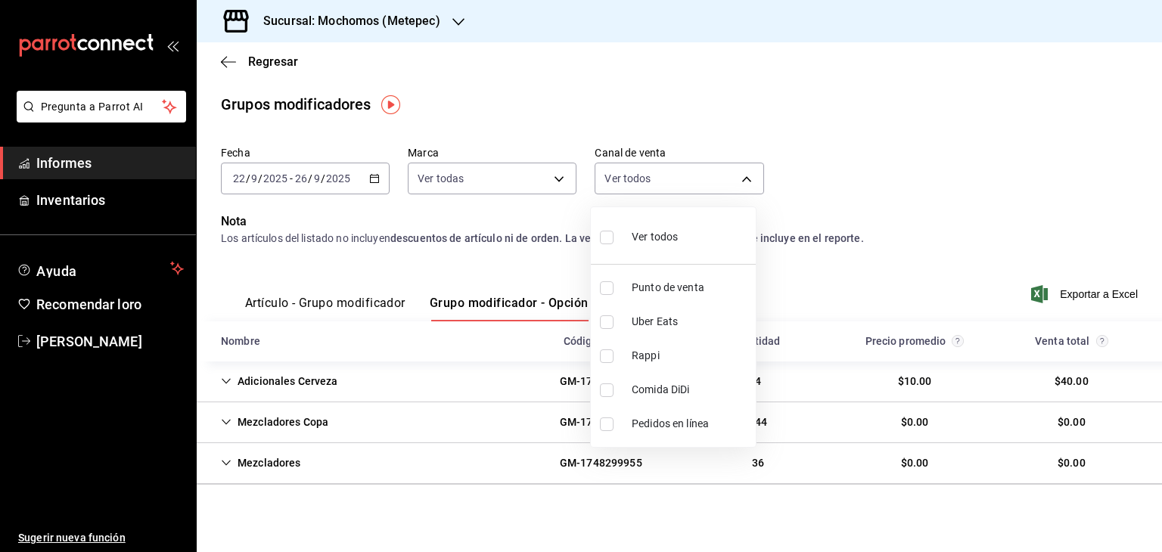
checkbox input "true"
click at [1068, 289] on div at bounding box center [581, 276] width 1162 height 552
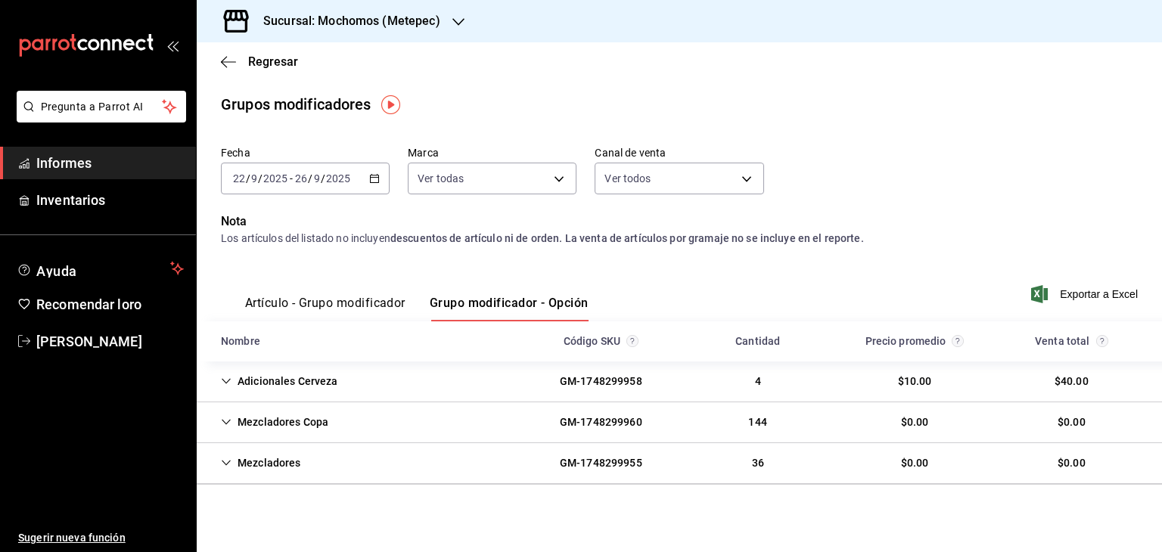
click at [1068, 289] on font "Exportar a Excel" at bounding box center [1099, 294] width 78 height 12
